Goal: Task Accomplishment & Management: Manage account settings

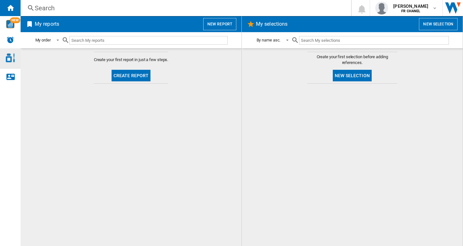
click at [8, 61] on img "Access to Chanel Cosmetic" at bounding box center [10, 57] width 9 height 9
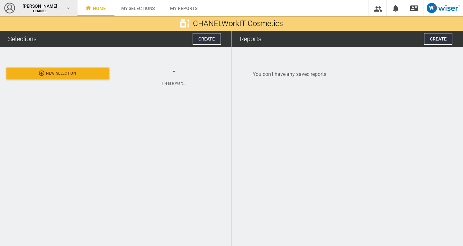
click at [39, 10] on span "CHANEL" at bounding box center [40, 11] width 39 height 4
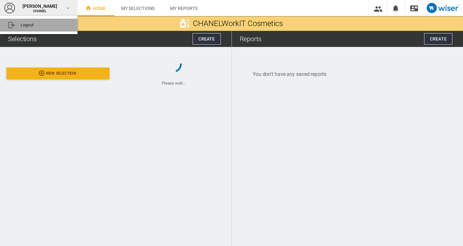
click at [33, 24] on button "Logout" at bounding box center [38, 25] width 77 height 13
